Goal: Task Accomplishment & Management: Manage account settings

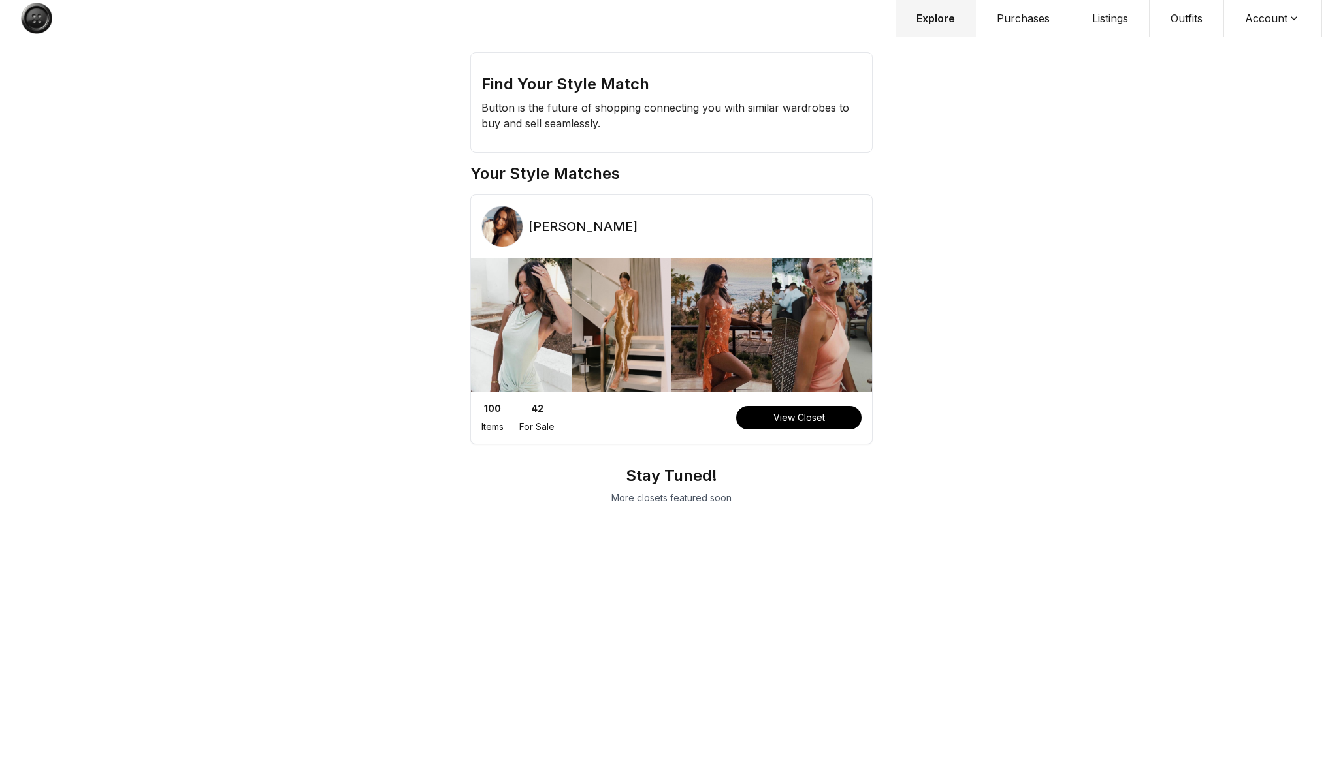
click at [1021, 20] on button "Purchases" at bounding box center [1023, 18] width 95 height 37
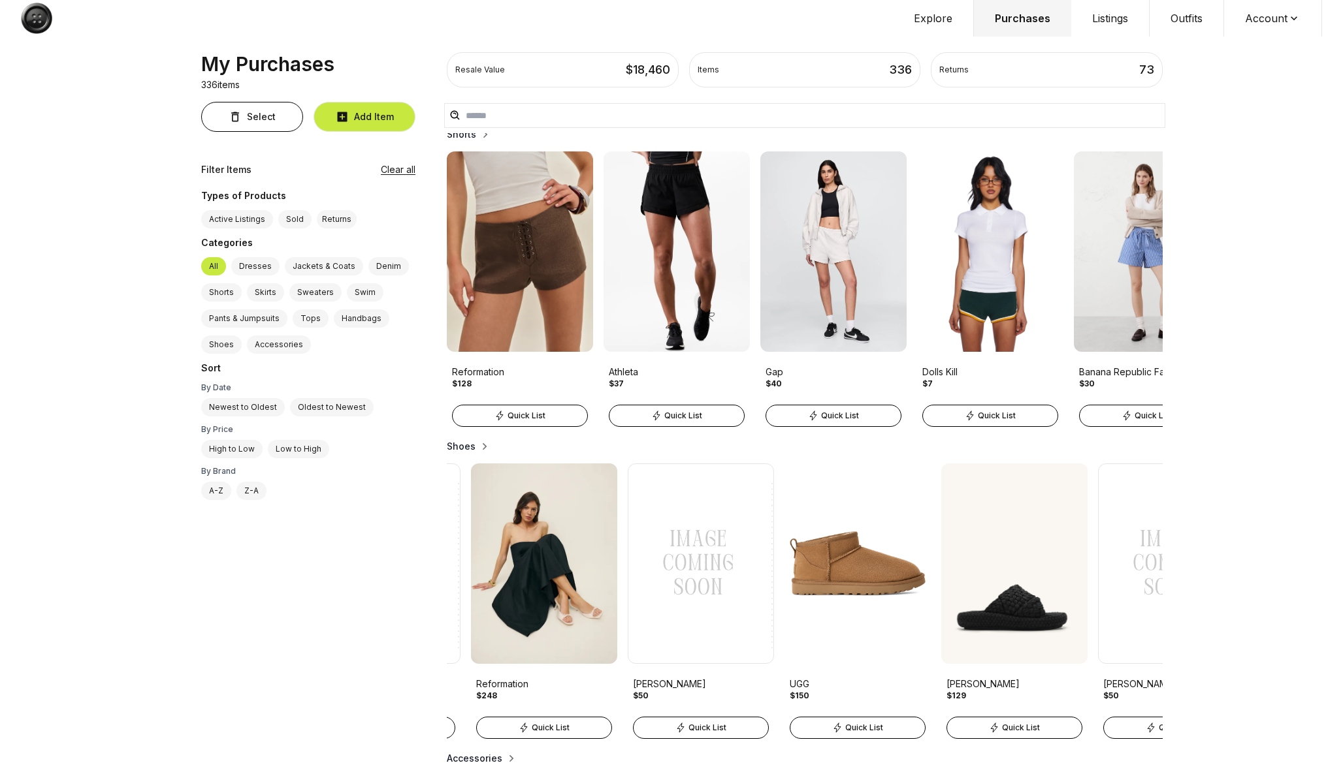
scroll to position [0, 759]
click at [467, 449] on h2 "Shoes" at bounding box center [461, 446] width 29 height 13
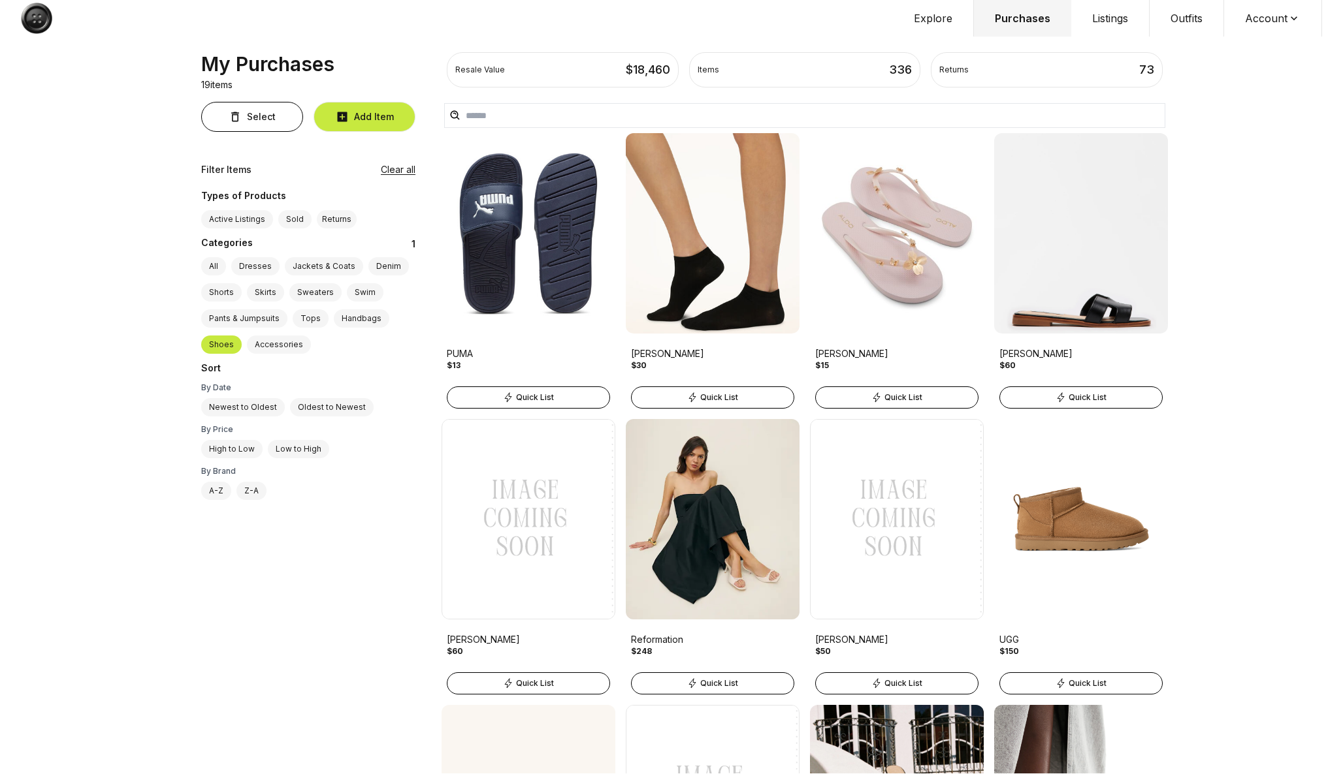
scroll to position [0, 0]
click at [1306, 22] on button "Account" at bounding box center [1273, 18] width 98 height 37
click at [1262, 63] on span "Sign out" at bounding box center [1264, 67] width 115 height 24
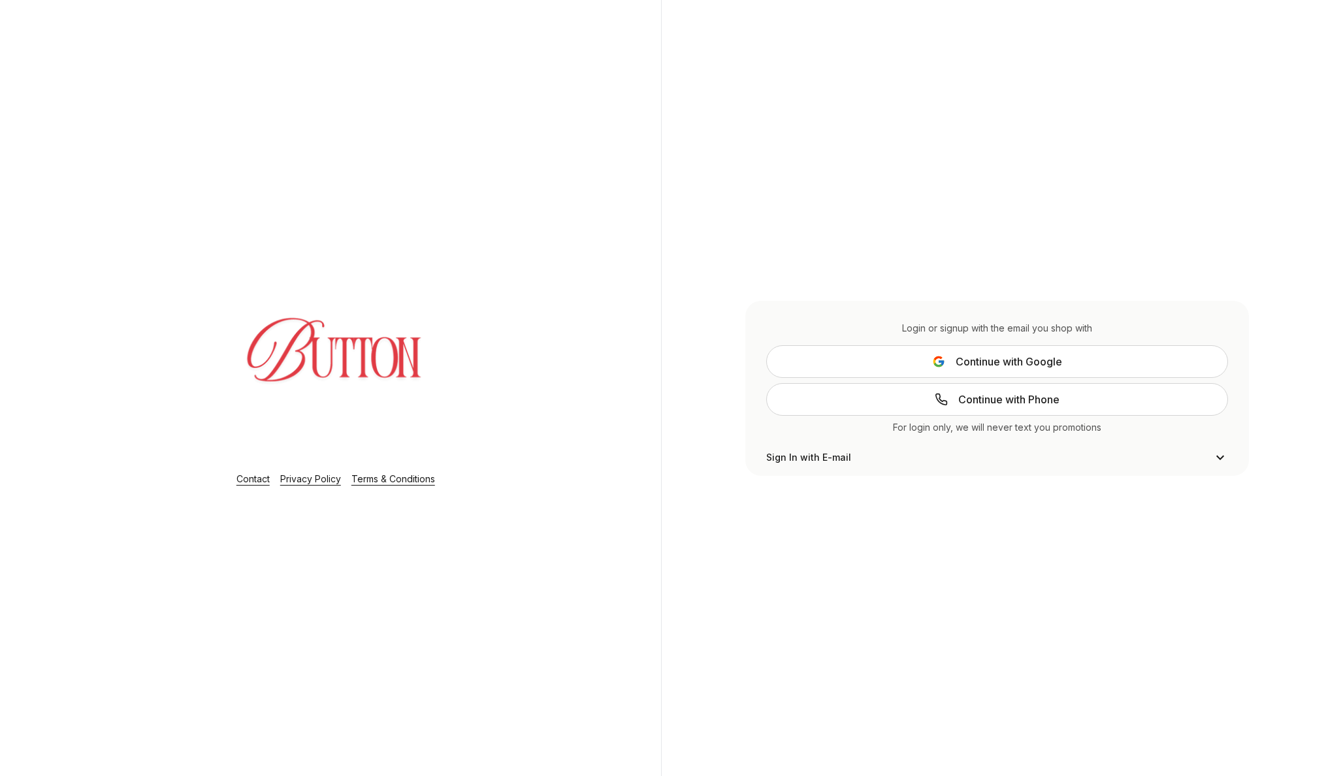
click at [926, 367] on button "Continue with Google" at bounding box center [997, 361] width 462 height 33
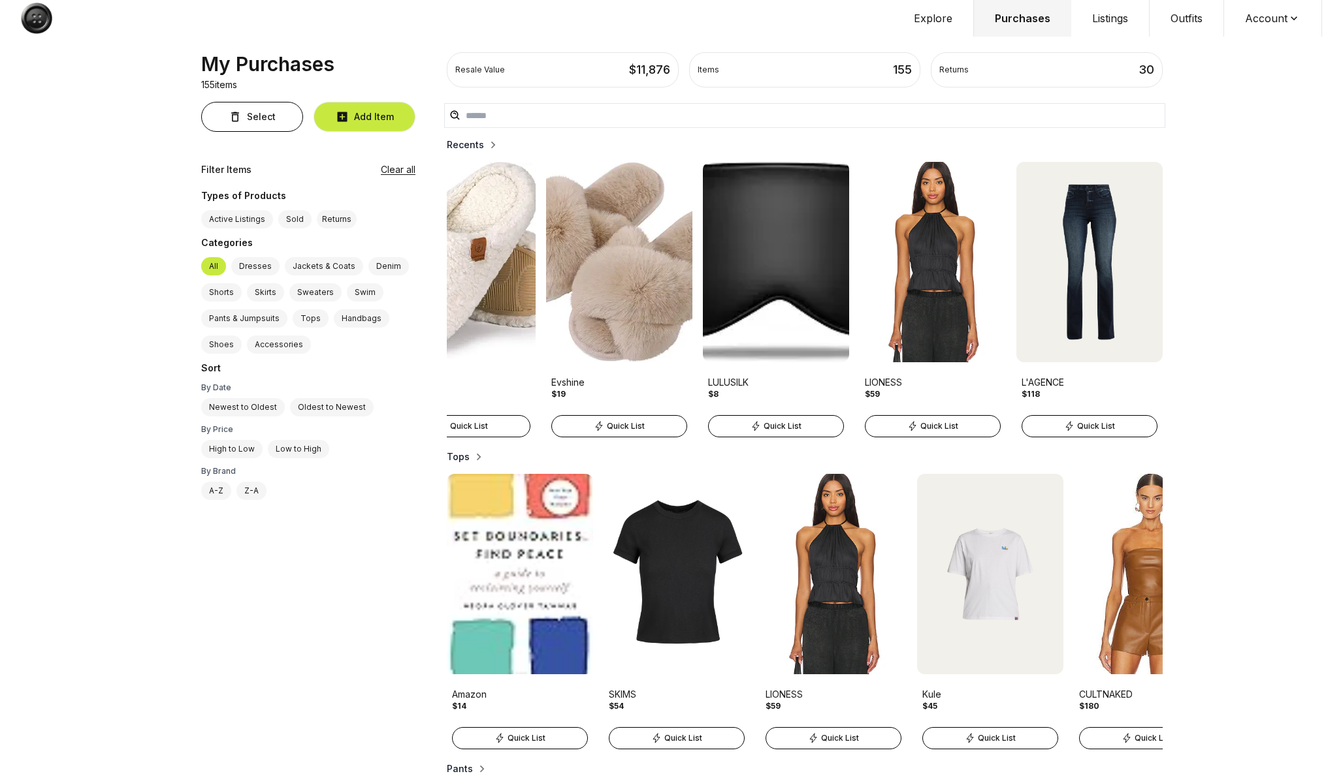
scroll to position [0, 841]
click at [940, 427] on span "Quick List" at bounding box center [939, 426] width 38 height 10
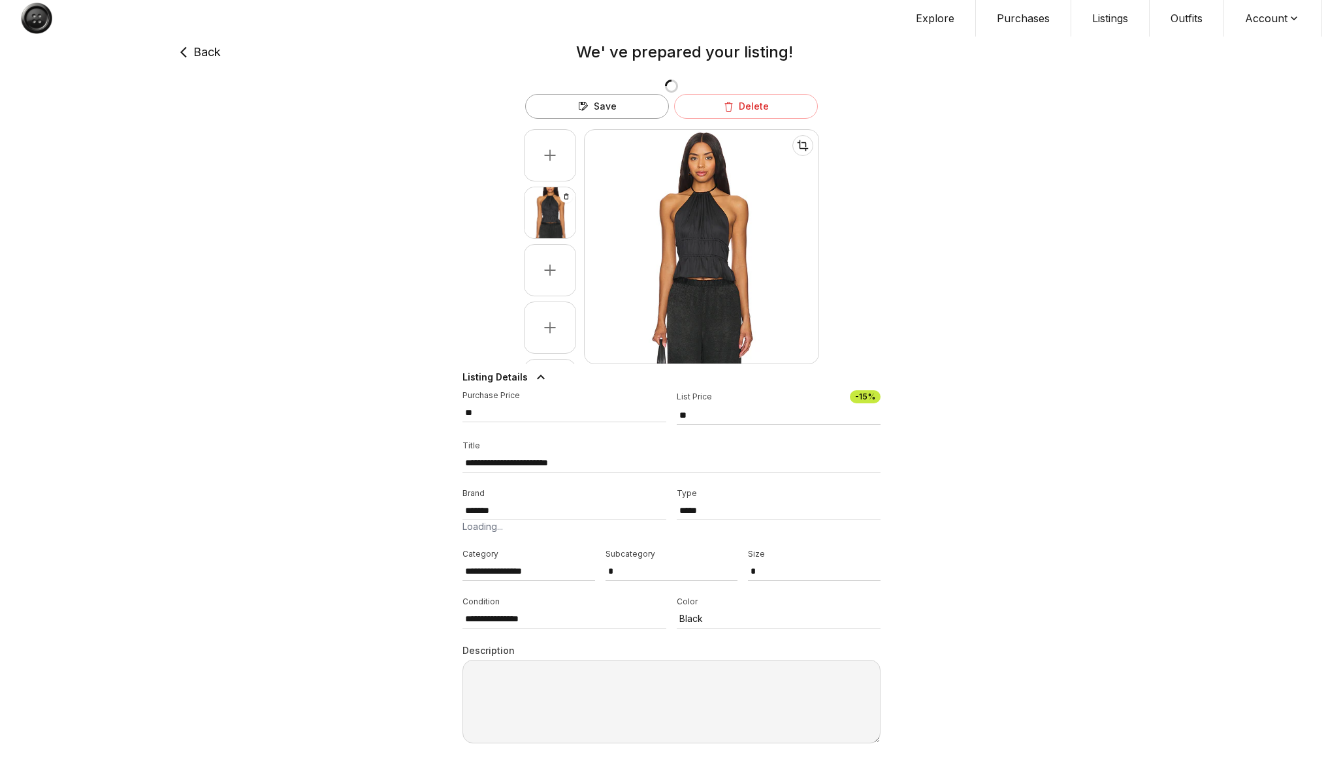
type input "**"
select select "****"
select select "**"
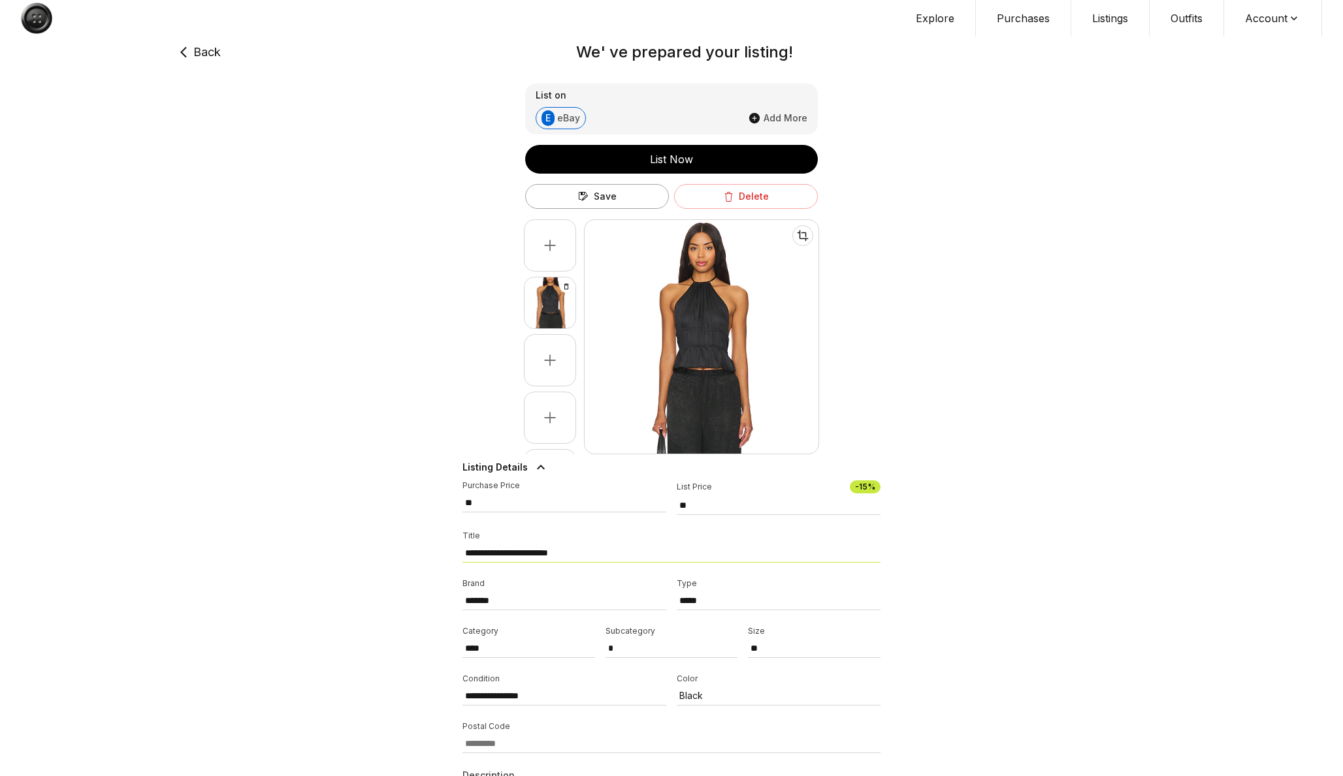
drag, startPoint x: 462, startPoint y: 557, endPoint x: 611, endPoint y: 554, distance: 148.3
click at [611, 554] on input "**********" at bounding box center [671, 553] width 418 height 19
click at [1021, 17] on button "Purchases" at bounding box center [1023, 18] width 95 height 37
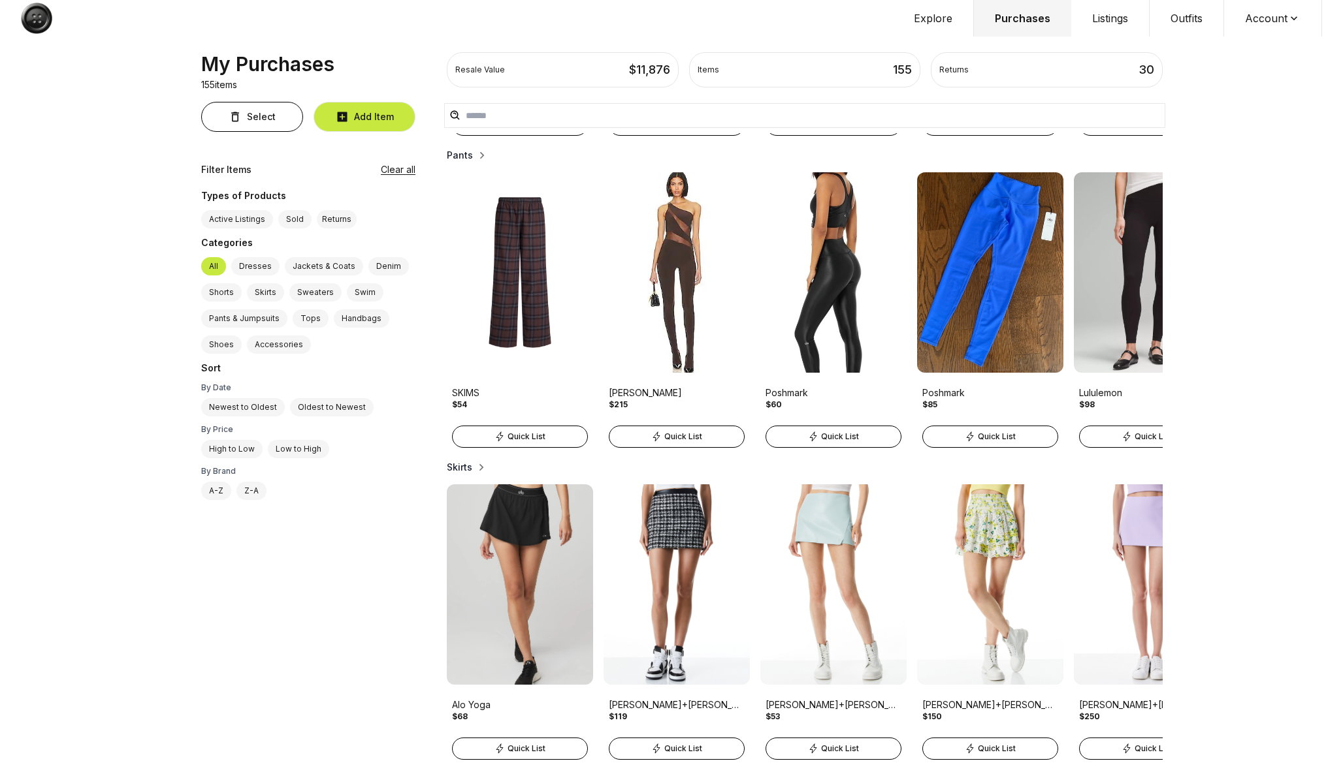
scroll to position [616, 0]
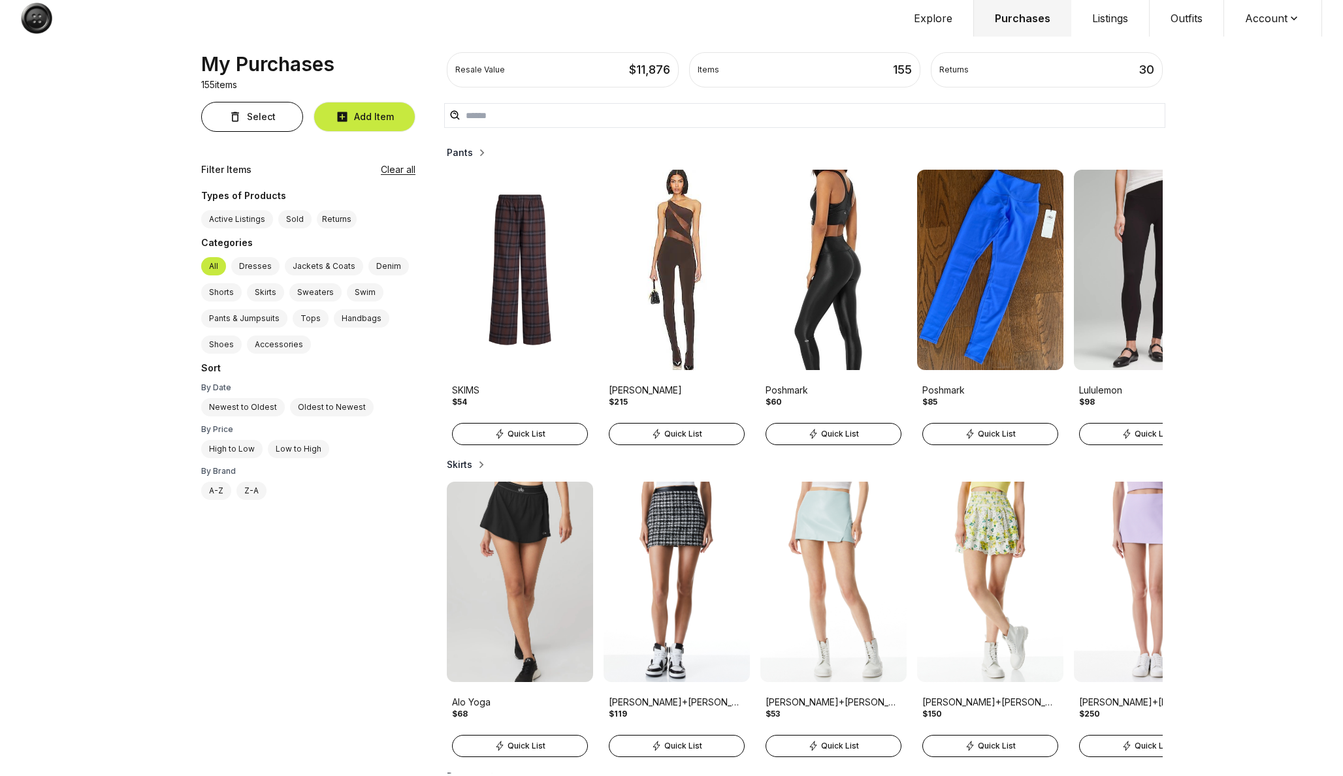
click at [927, 27] on button "Explore" at bounding box center [933, 18] width 81 height 37
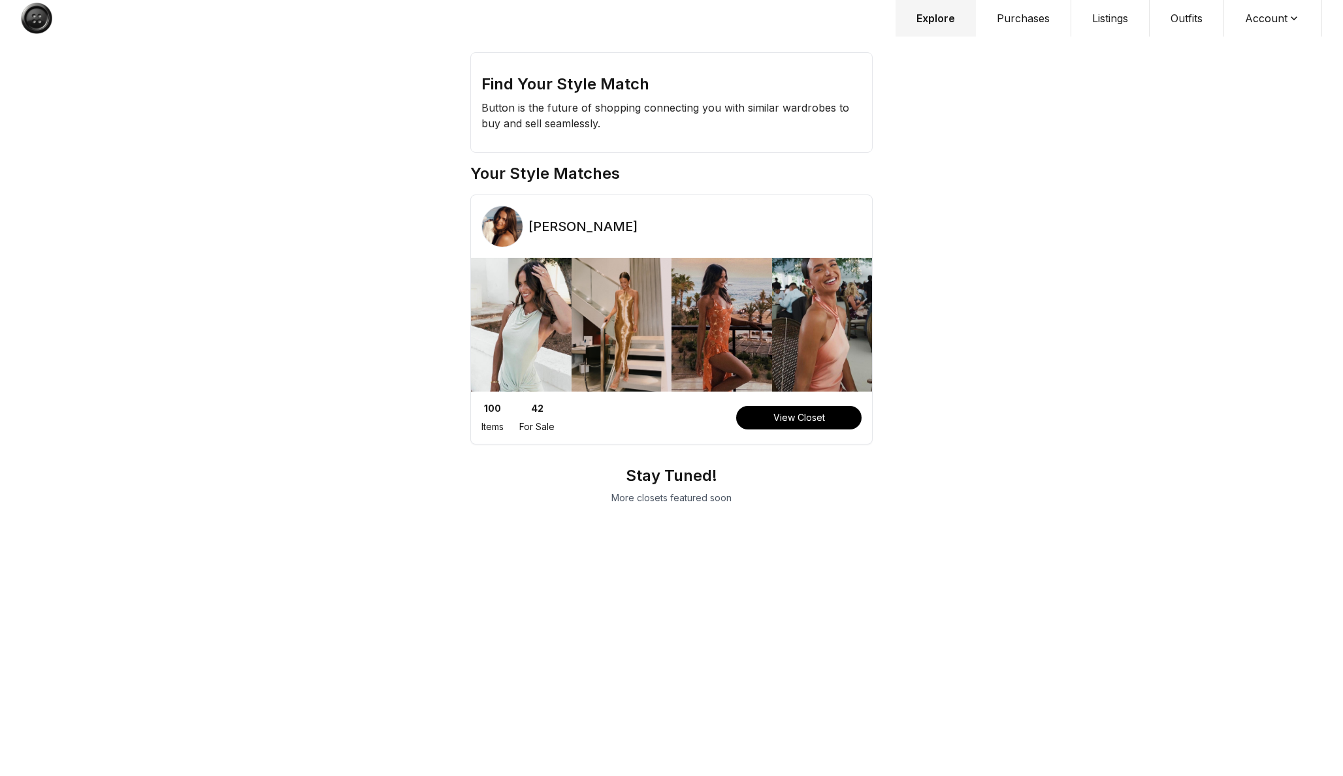
click at [652, 356] on img at bounding box center [621, 325] width 101 height 134
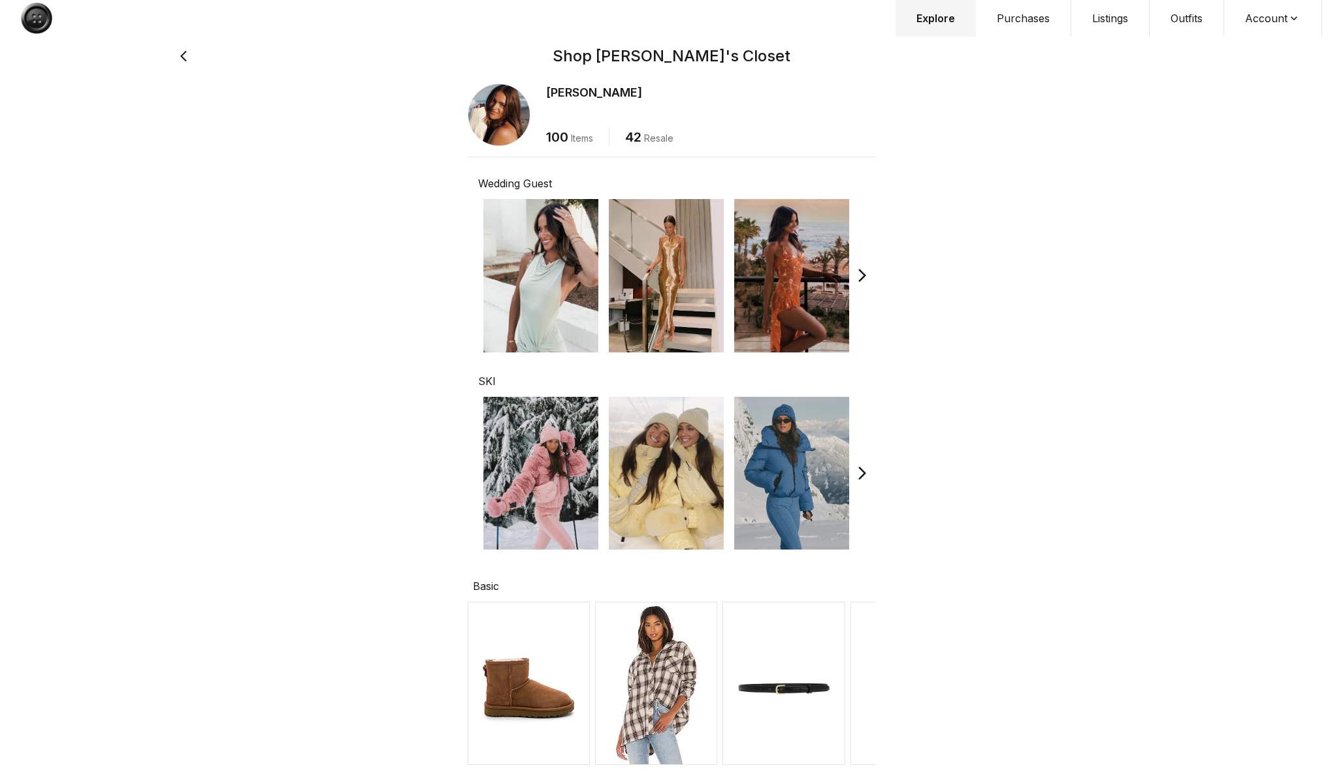
click at [577, 426] on img at bounding box center [540, 473] width 115 height 153
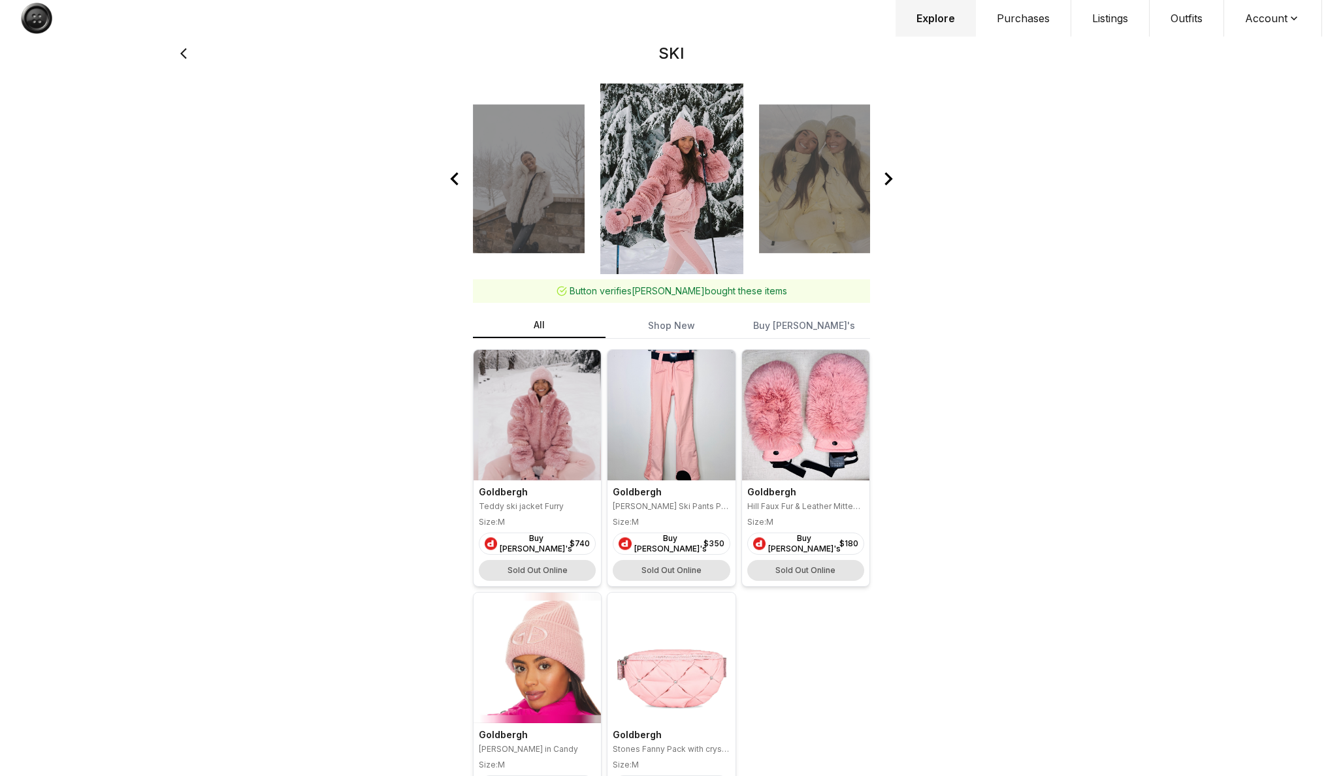
click at [889, 183] on icon at bounding box center [888, 179] width 26 height 26
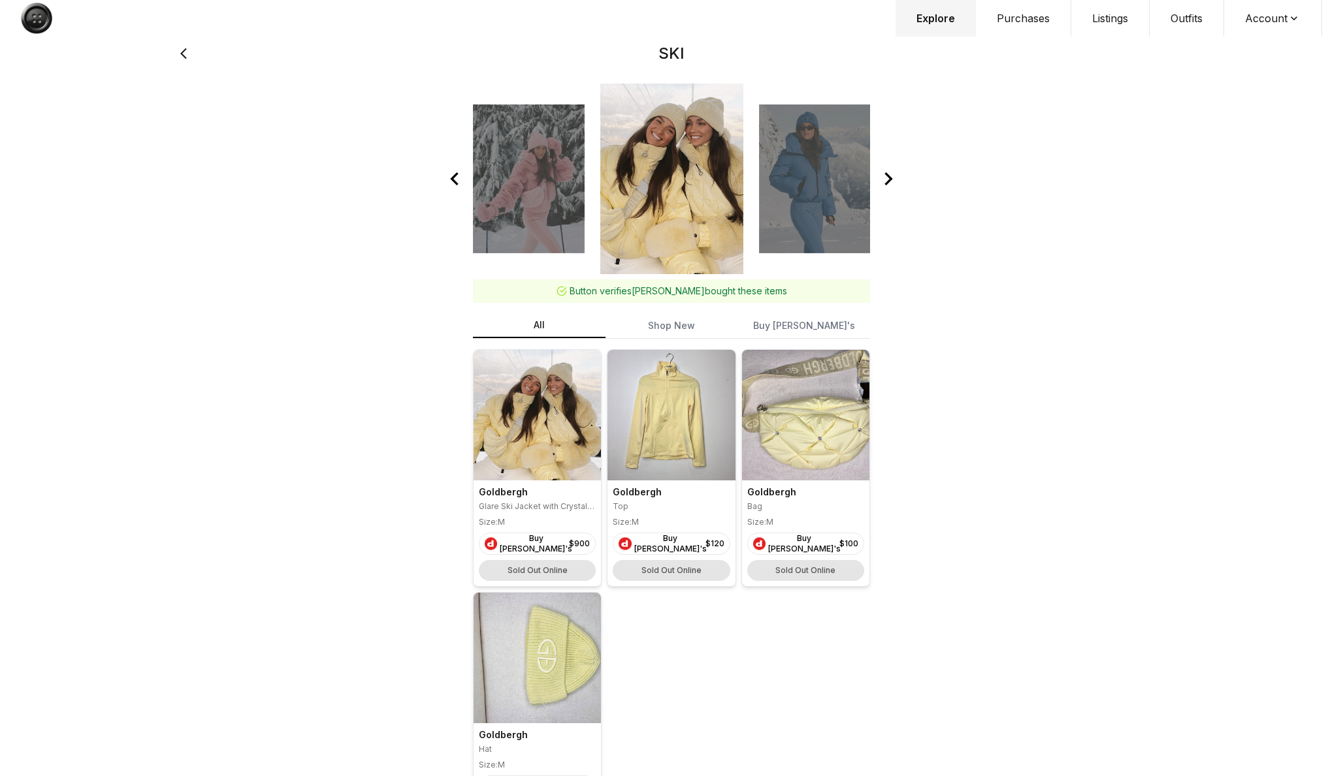
click at [452, 172] on icon at bounding box center [454, 179] width 26 height 26
